Goal: Find contact information: Find contact information

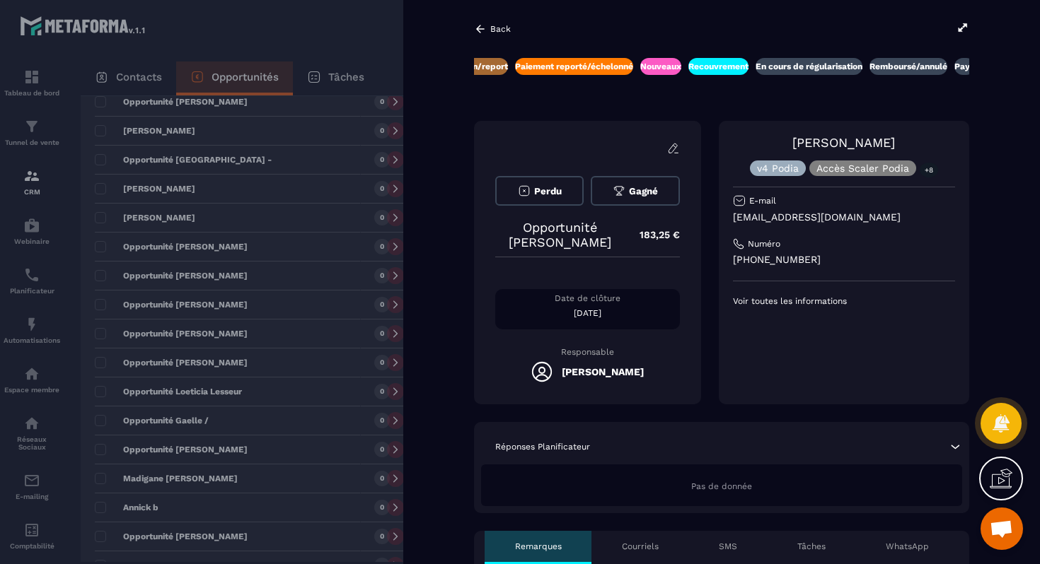
click at [936, 133] on div "[PERSON_NAME] v4 Podia Accès Scaler Podia +8 E-mail [EMAIL_ADDRESS][DOMAIN_NAME…" at bounding box center [844, 263] width 250 height 284
drag, startPoint x: 936, startPoint y: 133, endPoint x: 782, endPoint y: 137, distance: 154.3
click at [782, 137] on div "[PERSON_NAME] v4 Podia Accès Scaler Podia +8 E-mail [EMAIL_ADDRESS][DOMAIN_NAME…" at bounding box center [844, 263] width 250 height 284
drag, startPoint x: 782, startPoint y: 137, endPoint x: 914, endPoint y: 141, distance: 132.3
click at [914, 141] on div "[PERSON_NAME] v4 Podia Accès Scaler Podia +8" at bounding box center [844, 155] width 222 height 41
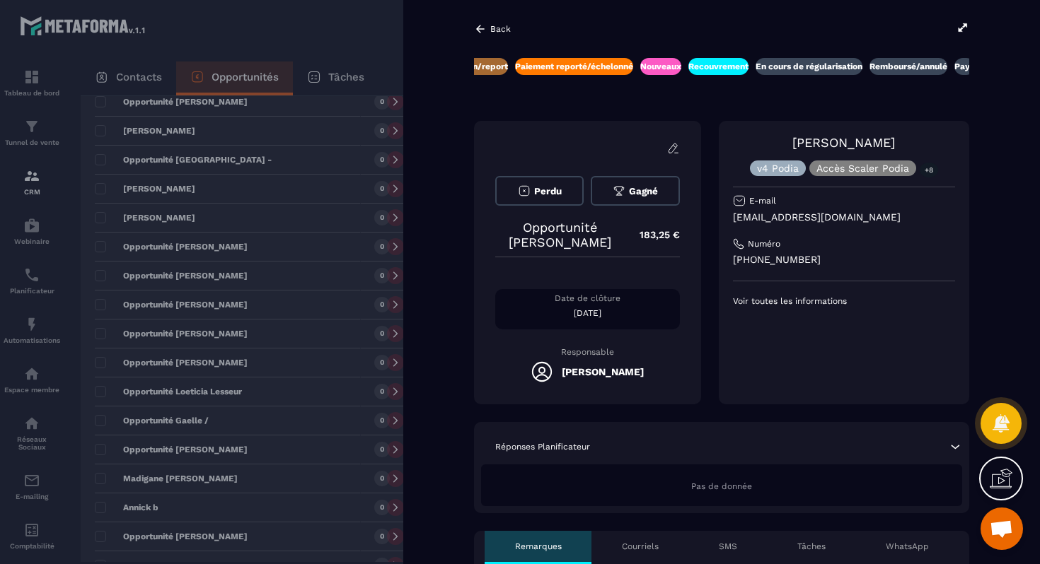
copy link "[PERSON_NAME]"
click at [825, 217] on p "[EMAIL_ADDRESS][DOMAIN_NAME]" at bounding box center [844, 217] width 222 height 13
copy div "[EMAIL_ADDRESS][DOMAIN_NAME]"
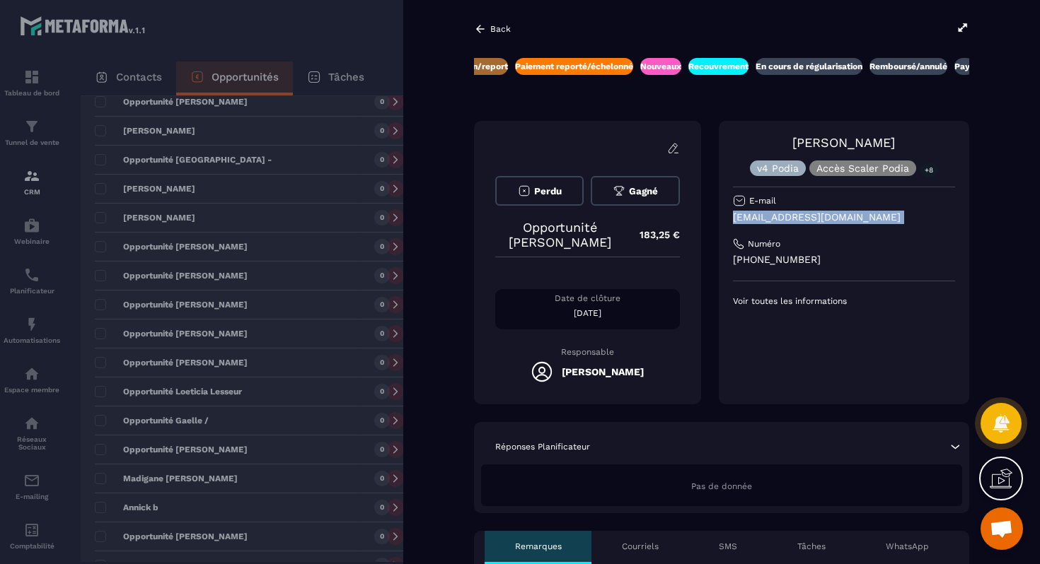
scroll to position [303, 0]
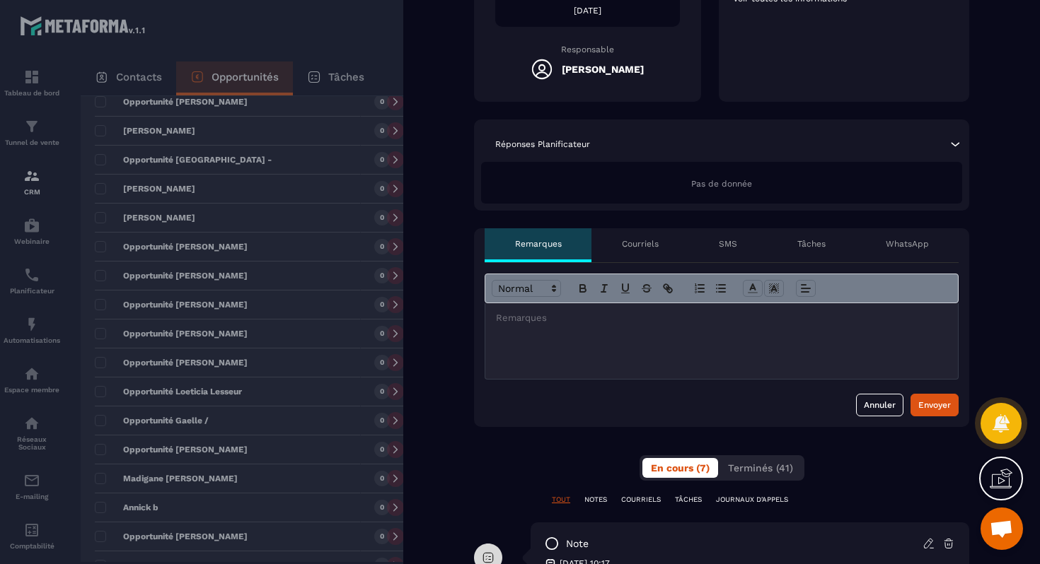
click at [753, 352] on div at bounding box center [721, 341] width 472 height 76
click at [939, 398] on div "Envoyer" at bounding box center [934, 405] width 33 height 14
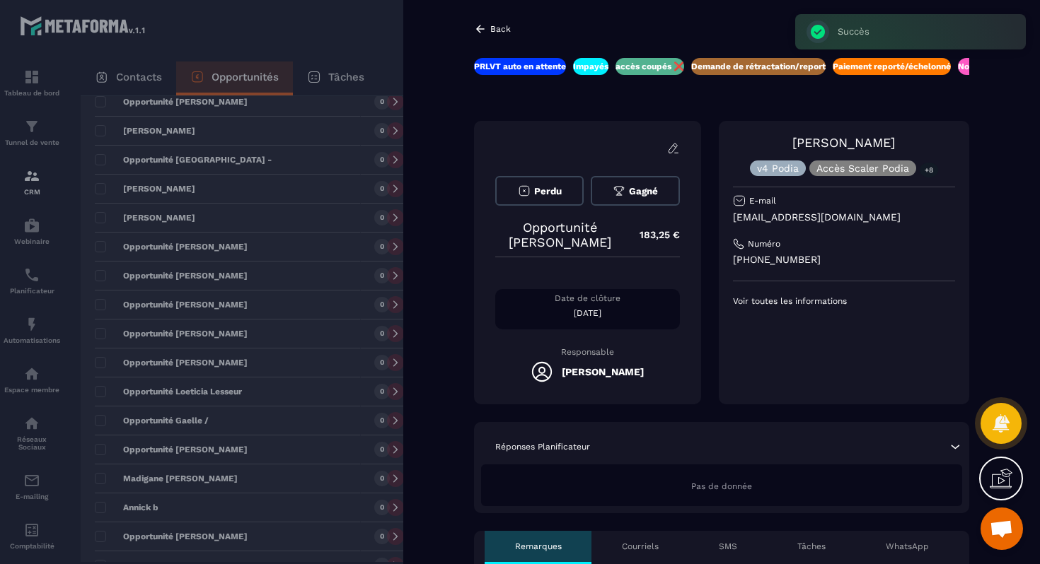
click at [248, 365] on div at bounding box center [520, 282] width 1040 height 564
